Goal: Task Accomplishment & Management: Use online tool/utility

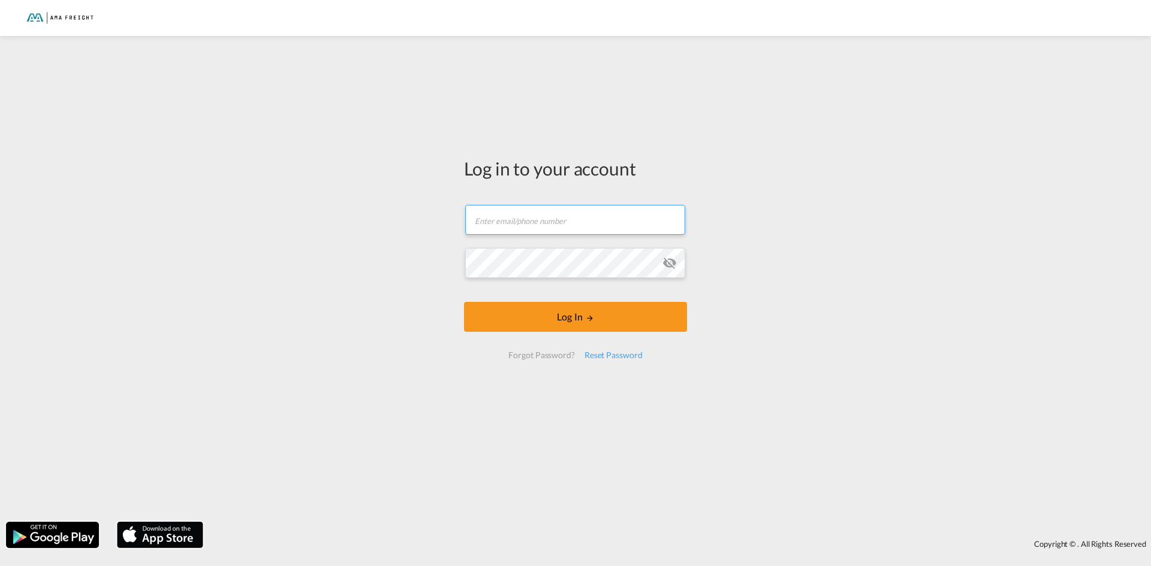
click at [566, 208] on input "text" at bounding box center [575, 220] width 220 height 30
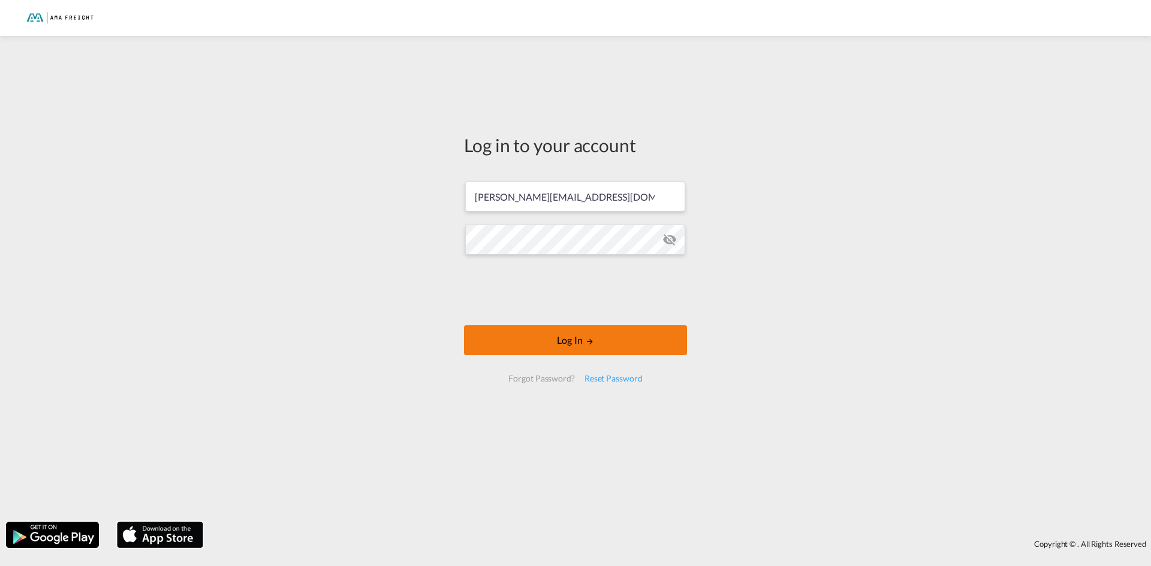
click at [608, 334] on button "Log In" at bounding box center [575, 340] width 223 height 30
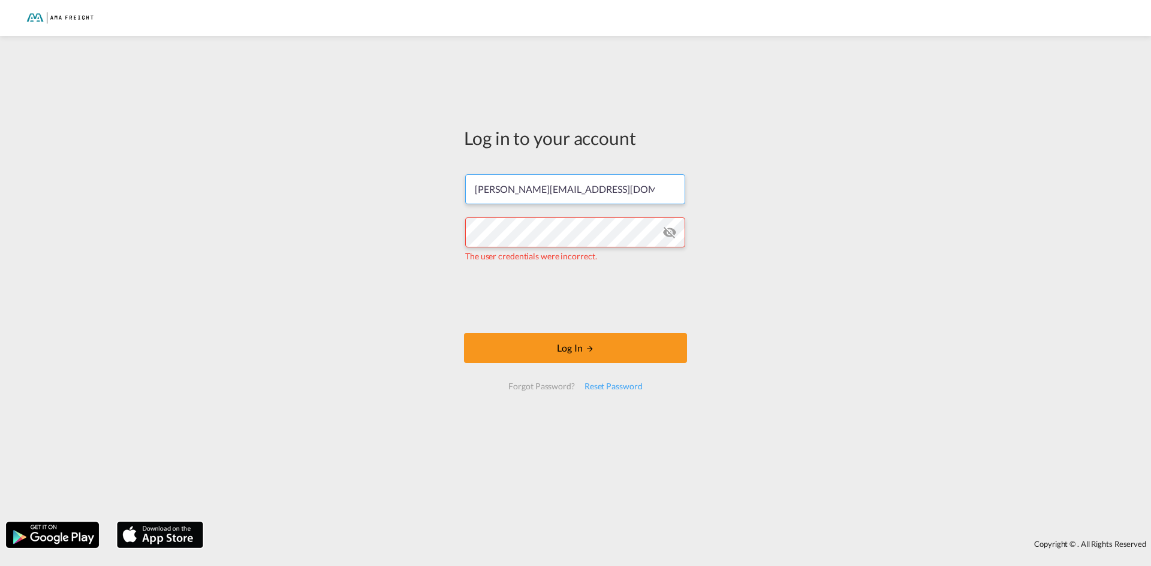
drag, startPoint x: 634, startPoint y: 194, endPoint x: 423, endPoint y: 192, distance: 211.0
click at [423, 192] on div "Log in to your account [PERSON_NAME][EMAIL_ADDRESS][DOMAIN_NAME] The user crede…" at bounding box center [575, 279] width 1151 height 474
paste input "s.rastel"
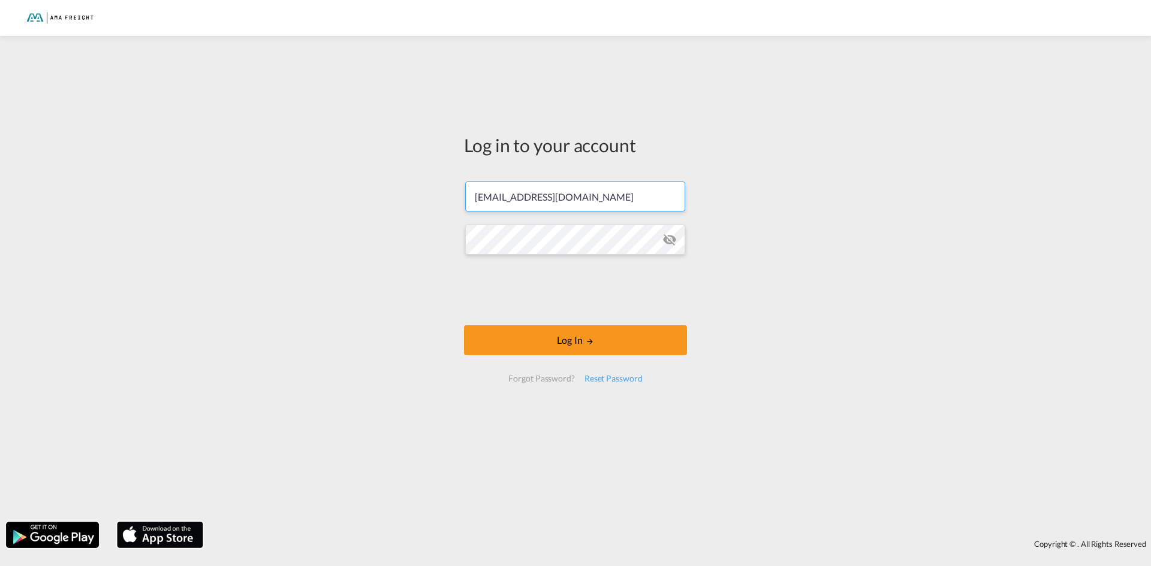
type input "[EMAIL_ADDRESS][DOMAIN_NAME]"
click at [385, 236] on div "Log in to your account [EMAIL_ADDRESS][DOMAIN_NAME] Log In Forgot Password? Res…" at bounding box center [575, 279] width 1151 height 474
click at [579, 350] on button "Log In" at bounding box center [575, 340] width 223 height 30
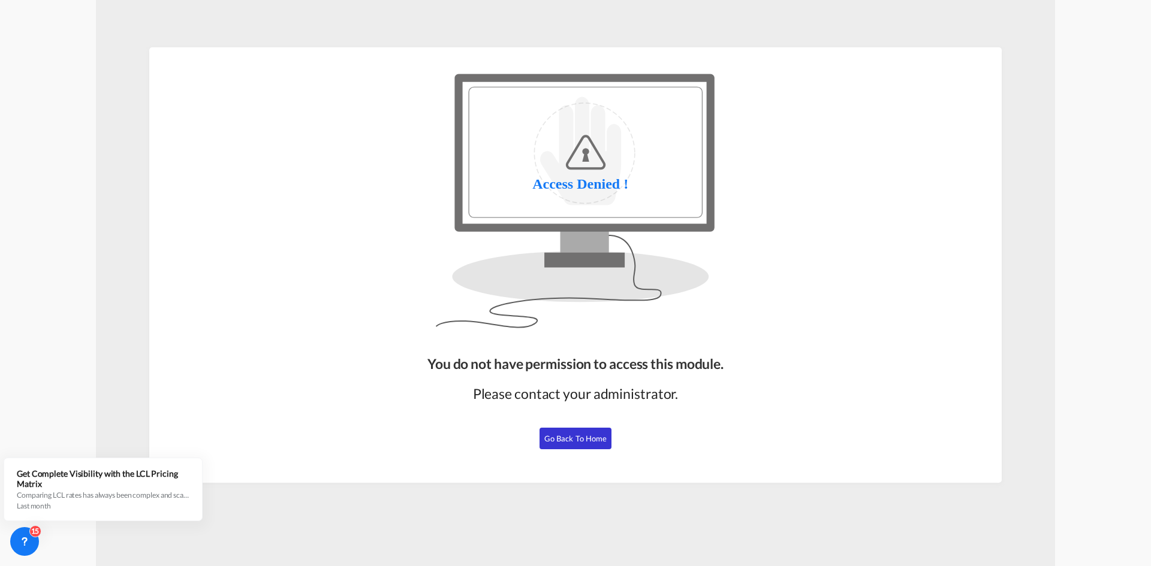
click at [581, 445] on button "Go Back to Home" at bounding box center [575, 439] width 72 height 22
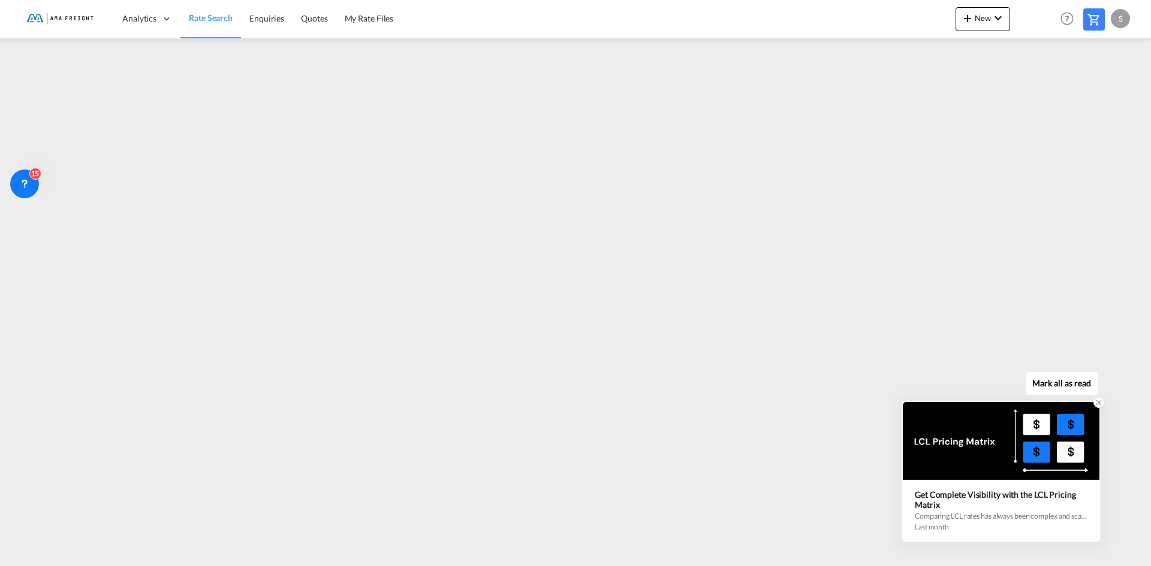
click at [1096, 400] on icon at bounding box center [1099, 403] width 8 height 8
